Goal: Task Accomplishment & Management: Manage account settings

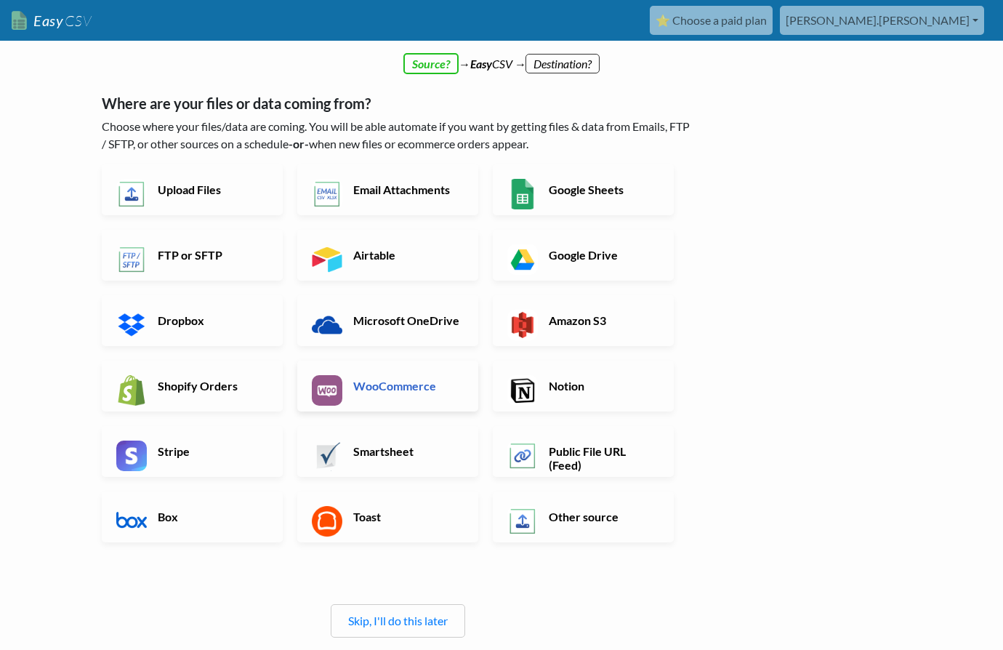
click at [379, 379] on h6 "WooCommerce" at bounding box center [407, 386] width 114 height 14
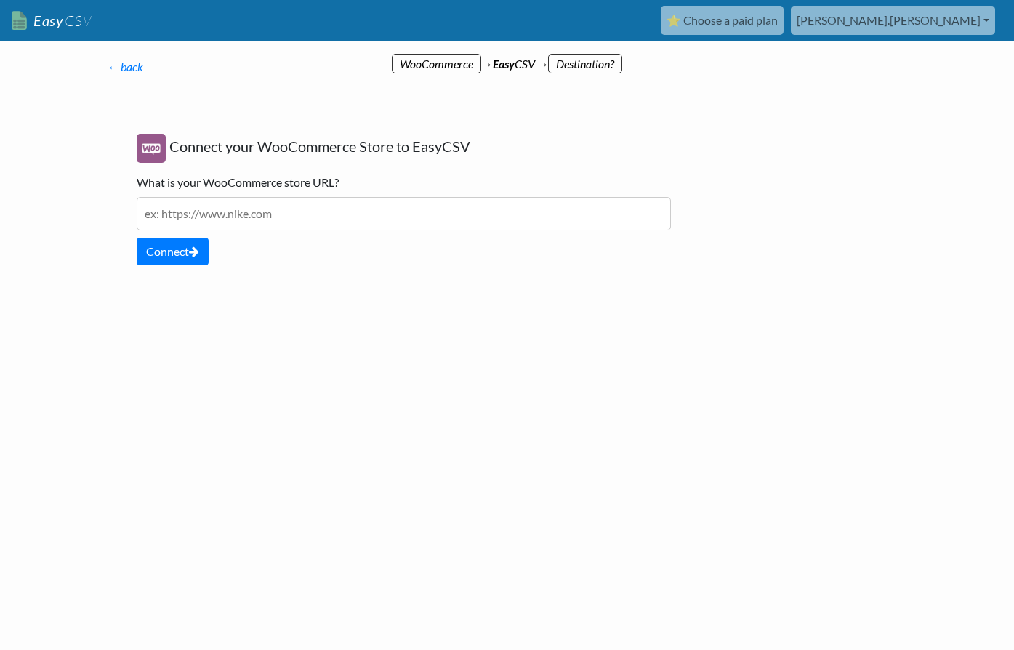
paste input "https://shop.glass-uk.org/"
type input "https://shop.glass-uk.org/"
click at [178, 247] on button "Connect" at bounding box center [173, 252] width 72 height 28
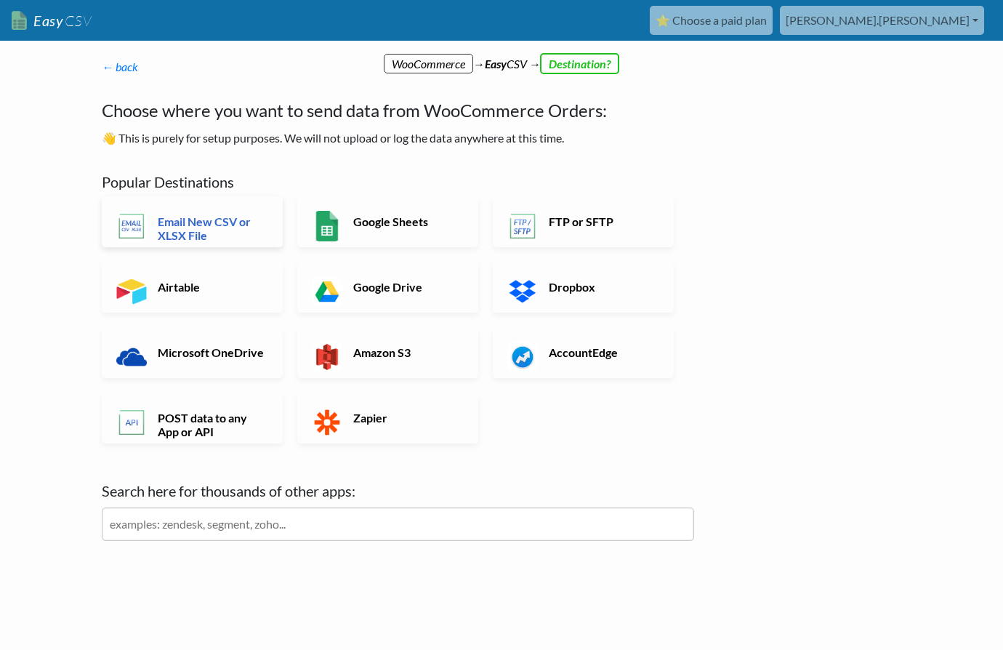
click at [171, 225] on h6 "Email New CSV or XLSX File" at bounding box center [211, 228] width 114 height 28
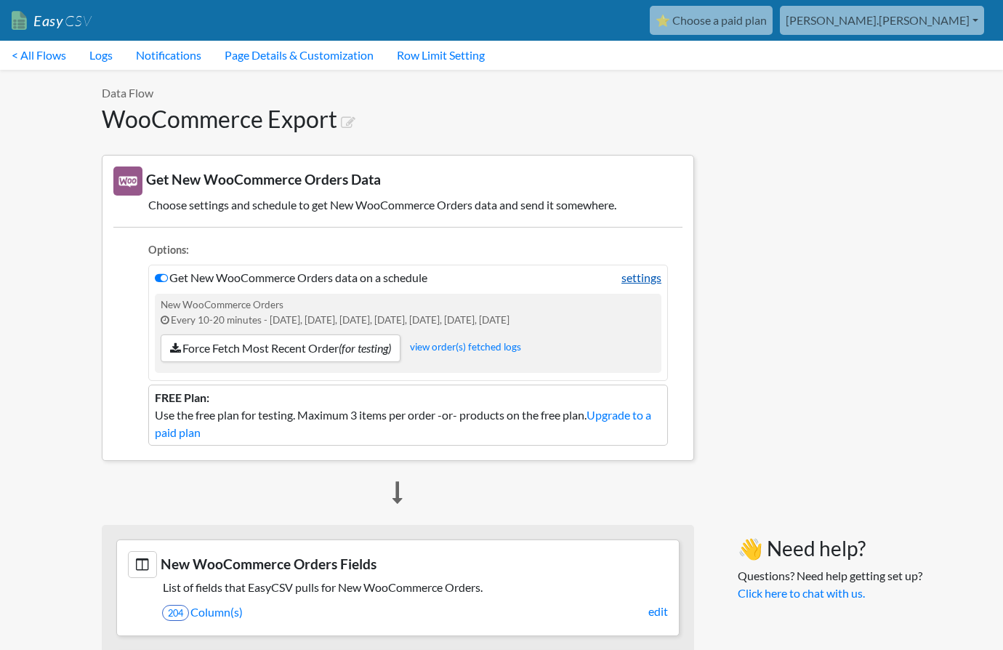
click at [640, 277] on link "settings" at bounding box center [642, 277] width 40 height 17
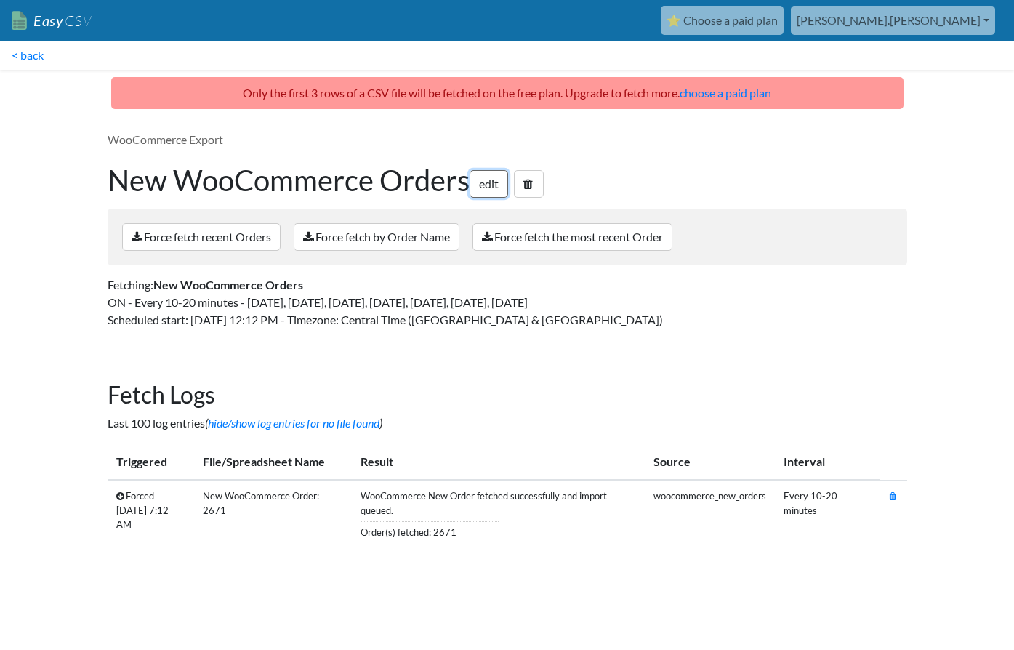
click at [492, 178] on link "edit" at bounding box center [489, 184] width 39 height 28
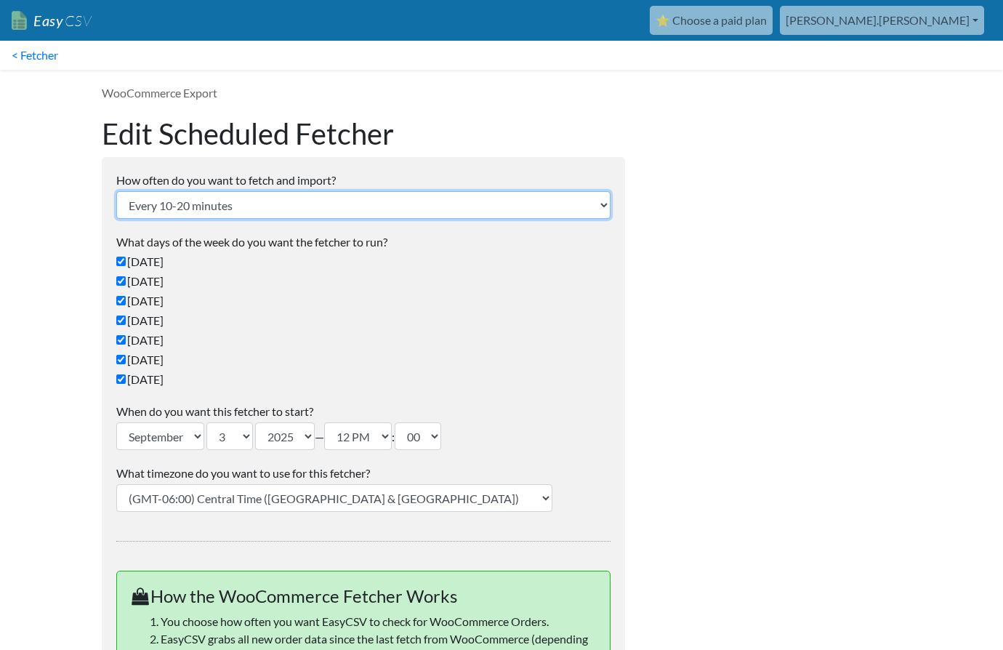
click at [603, 203] on select "Every 24 hours Every 4 hours Every hour Every 10-20 minutes Every 1 week Every …" at bounding box center [363, 205] width 494 height 28
select select "2_weeks"
click at [116, 191] on select "Every 24 hours Every 4 hours Every hour Every 10-20 minutes Every 1 week Every …" at bounding box center [363, 205] width 494 height 28
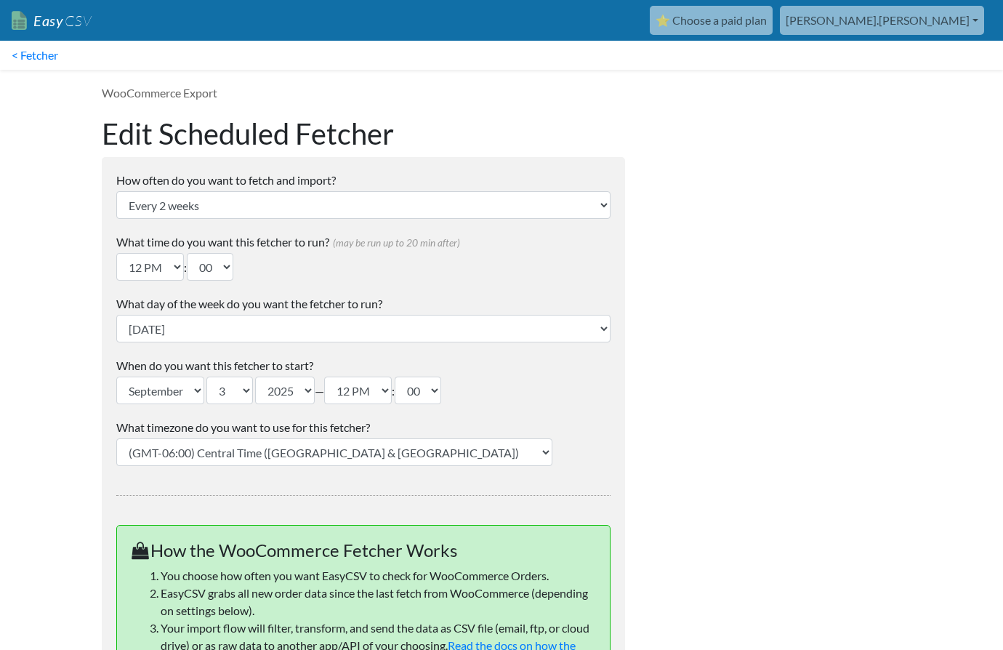
click at [362, 454] on select "(GMT-12:00) International Date Line West (GMT-11:00) American Samoa (GMT-11:00)…" at bounding box center [334, 452] width 436 height 28
select select "Dublin"
click at [116, 438] on select "(GMT-12:00) International Date Line West (GMT-11:00) American Samoa (GMT-11:00)…" at bounding box center [334, 452] width 436 height 28
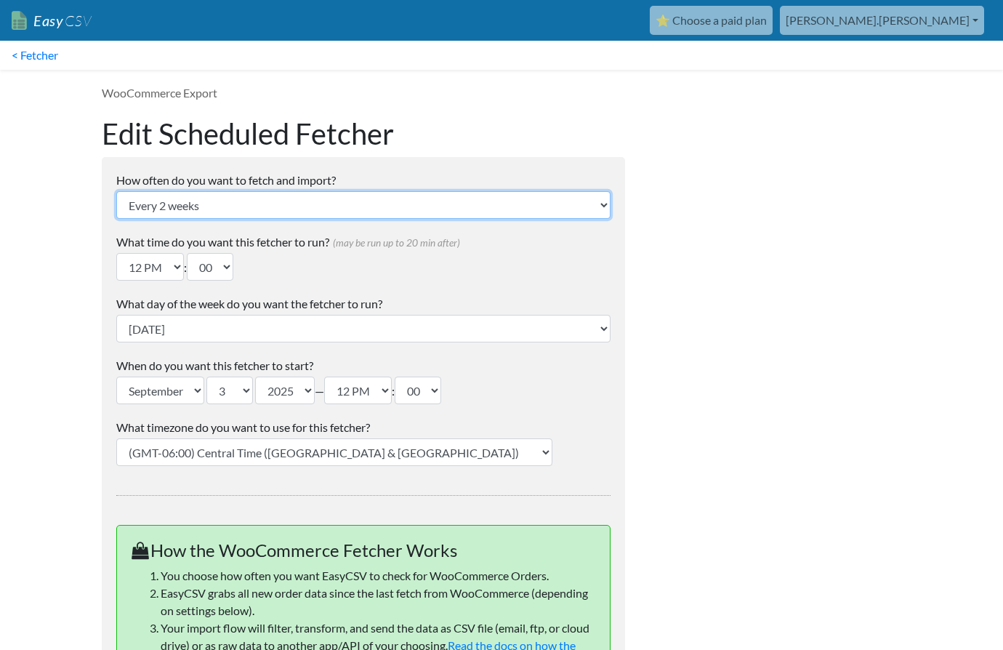
click at [603, 201] on select "Every 24 hours Every 4 hours Every hour Every 10-20 minutes Every 1 week Every …" at bounding box center [363, 205] width 494 height 28
select select "24_hrs"
click at [116, 191] on select "Every 24 hours Every 4 hours Every hour Every 10-20 minutes Every 1 week Every …" at bounding box center [363, 205] width 494 height 28
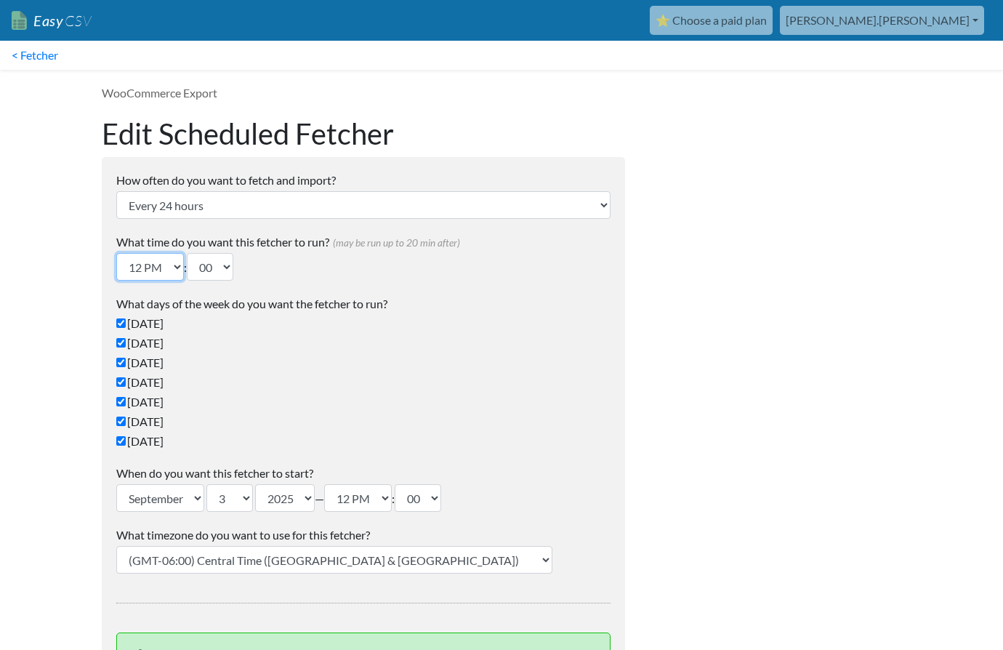
click at [182, 266] on select "12 AM 01 AM 02 AM 03 AM 04 AM 05 AM 06 AM 07 AM 08 AM 09 AM 10 AM 11 AM 12 PM 0…" at bounding box center [150, 267] width 68 height 28
select select "00"
click at [116, 253] on select "12 AM 01 AM 02 AM 03 AM 04 AM 05 AM 06 AM 07 AM 08 AM 09 AM 10 AM 11 AM 12 PM 0…" at bounding box center [150, 267] width 68 height 28
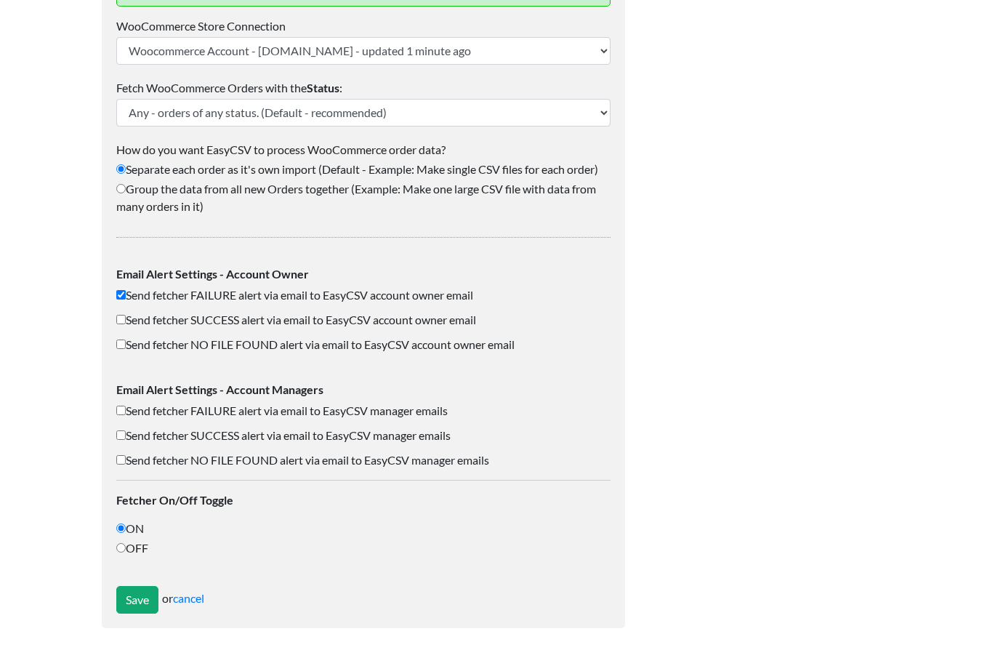
scroll to position [804, 0]
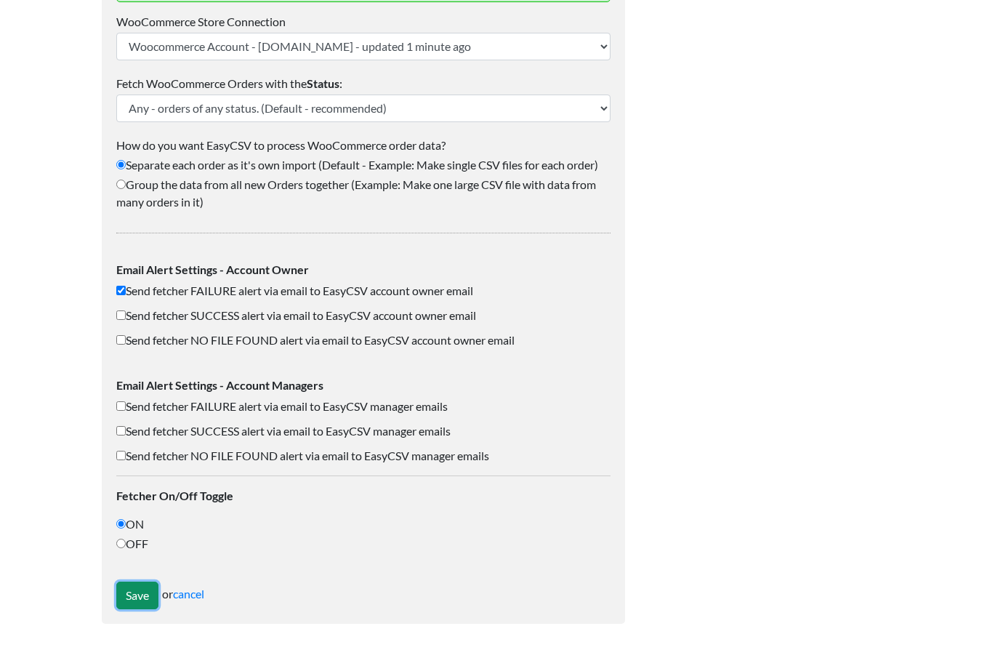
click at [142, 594] on input "Save" at bounding box center [137, 596] width 42 height 28
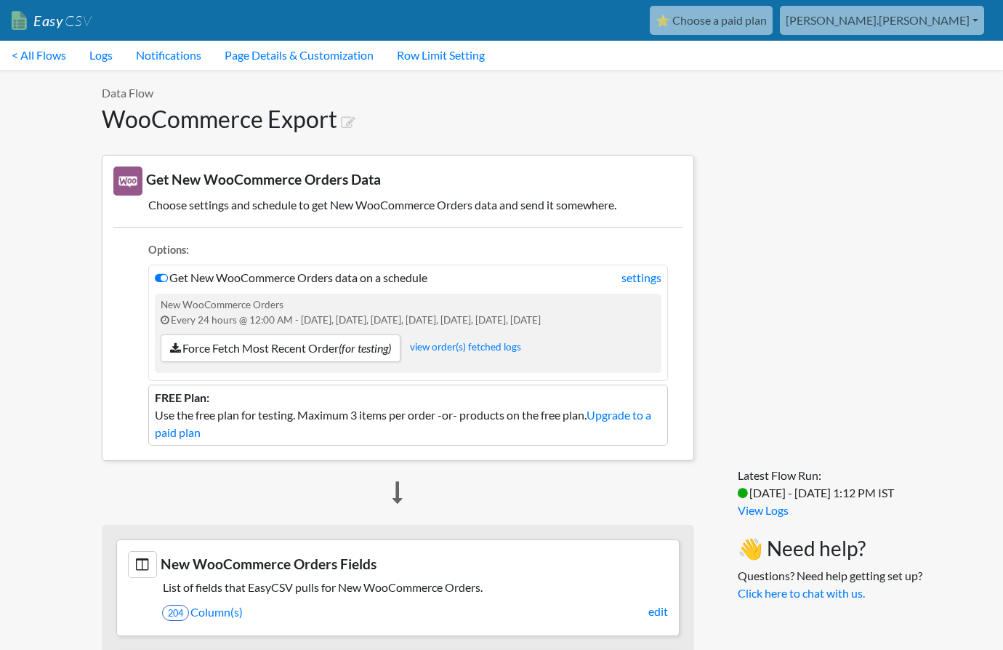
click at [773, 17] on link "⭐ Choose a paid plan" at bounding box center [711, 20] width 123 height 29
